Goal: Transaction & Acquisition: Purchase product/service

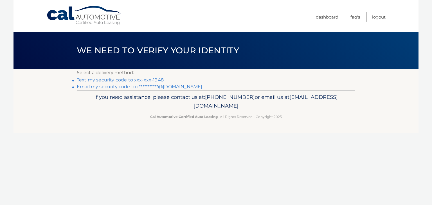
click at [129, 80] on link "Text my security code to xxx-xxx-1948" at bounding box center [120, 79] width 87 height 5
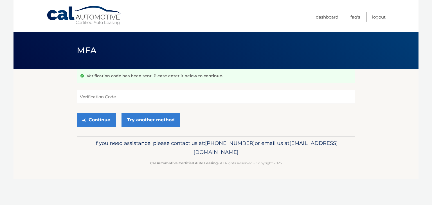
click at [114, 99] on input "Verification Code" at bounding box center [216, 97] width 278 height 14
type input "293802"
click at [96, 121] on button "Continue" at bounding box center [96, 120] width 39 height 14
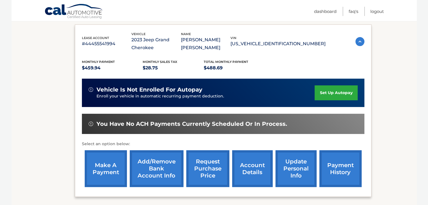
scroll to position [113, 0]
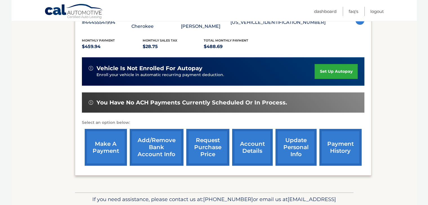
click at [100, 145] on link "make a payment" at bounding box center [106, 147] width 42 height 37
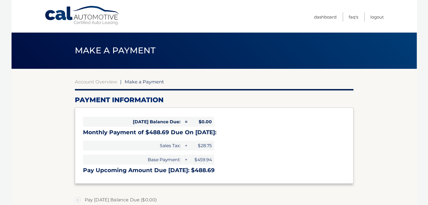
select select "MGNkMDNlNjgtYzkwMy00ZTFiLWFiYzItNDk0YWQ4NTU3NzFi"
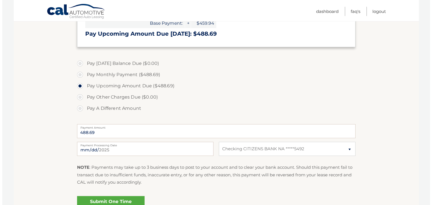
scroll to position [138, 0]
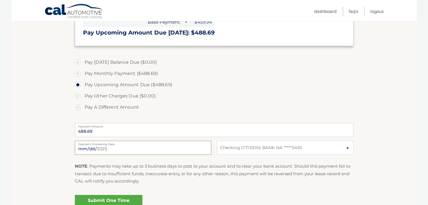
click at [152, 149] on input "2025-09-15" at bounding box center [143, 148] width 136 height 14
type input "2025-09-19"
click at [116, 198] on link "Submit One Time Payment" at bounding box center [108, 204] width 67 height 18
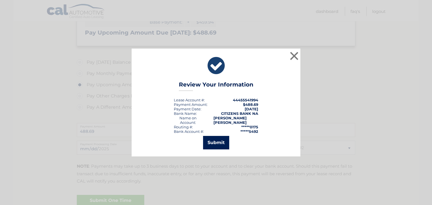
click at [220, 136] on button "Submit" at bounding box center [216, 142] width 26 height 13
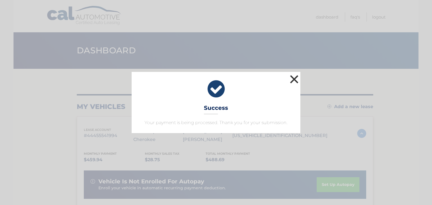
click at [297, 79] on button "×" at bounding box center [294, 79] width 11 height 11
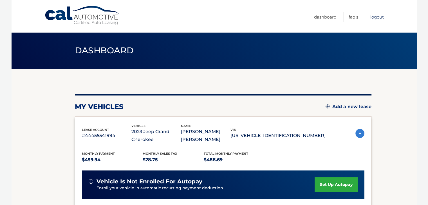
click at [377, 17] on link "Logout" at bounding box center [376, 16] width 13 height 9
